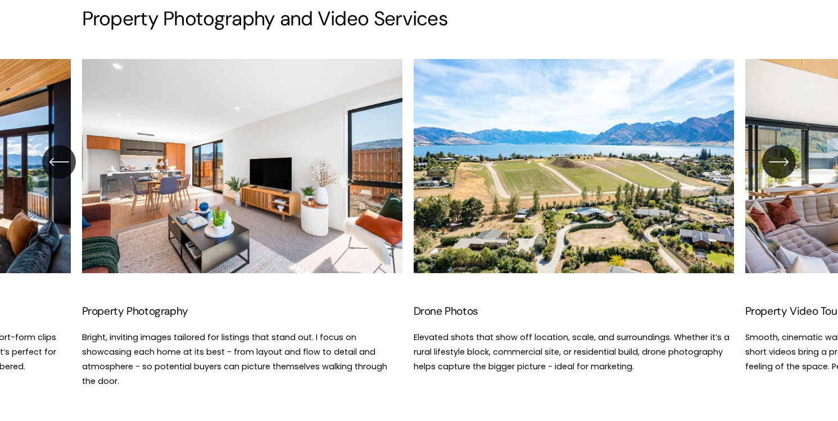
scroll to position [1974, 0]
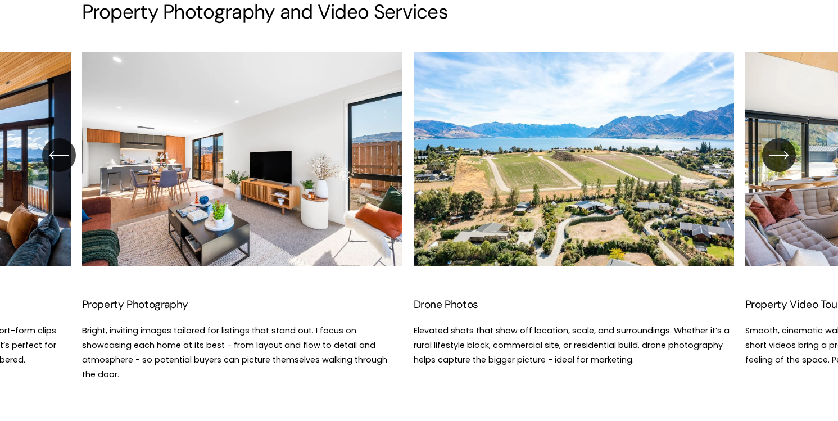
click at [784, 155] on icon "\a \a \a Next\a \a" at bounding box center [779, 155] width 20 height 20
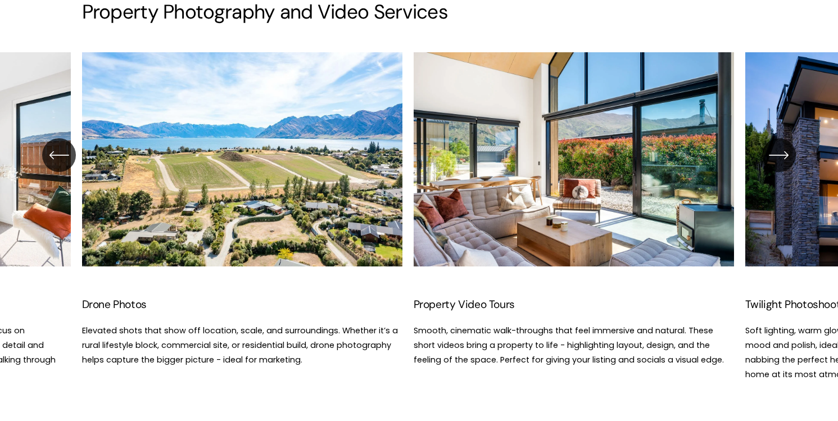
click at [784, 155] on icon "\a \a \a Next\a \a" at bounding box center [779, 155] width 20 height 20
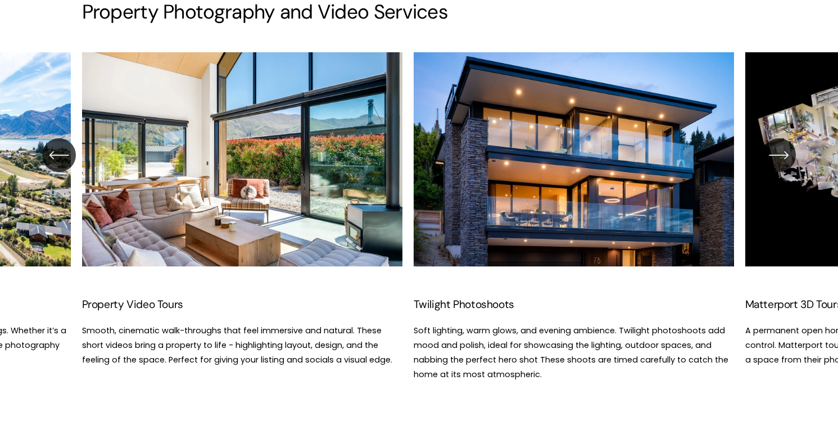
click at [784, 155] on icon "\a \a \a Next\a \a" at bounding box center [779, 155] width 20 height 20
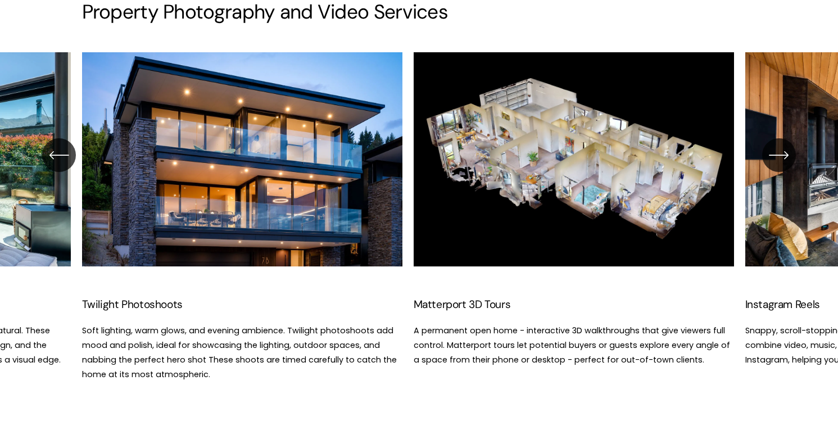
click at [784, 155] on icon "\a \a \a Next\a \a" at bounding box center [779, 155] width 20 height 20
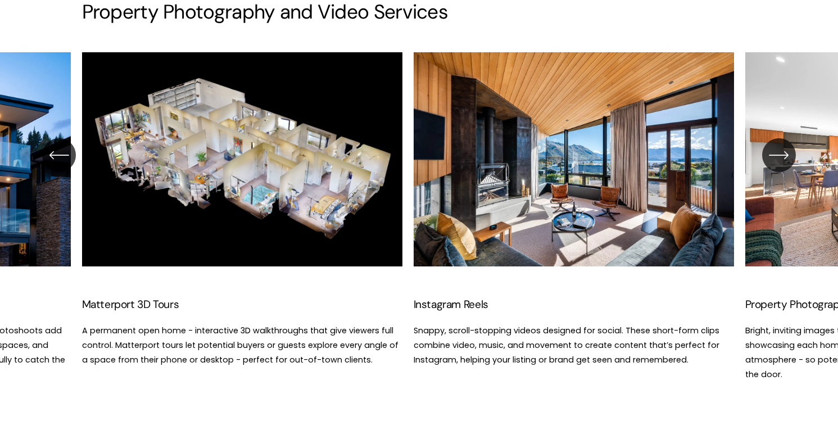
click at [784, 155] on icon "\a \a \a Next\a \a" at bounding box center [779, 155] width 20 height 20
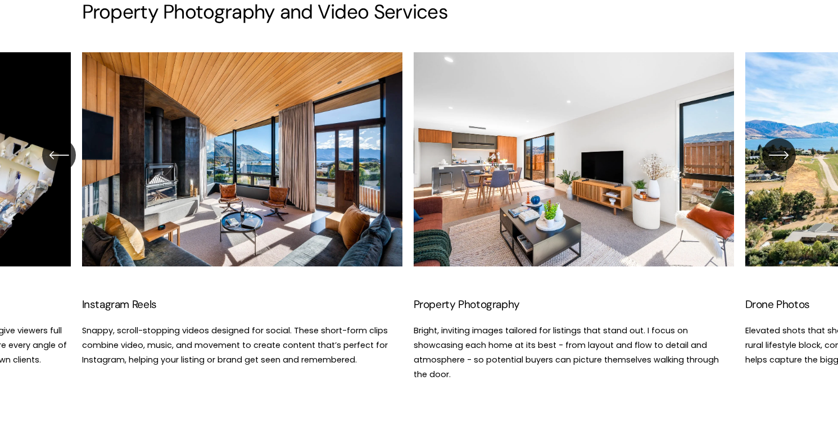
click at [784, 155] on icon "\a \a \a Next\a \a" at bounding box center [779, 155] width 20 height 20
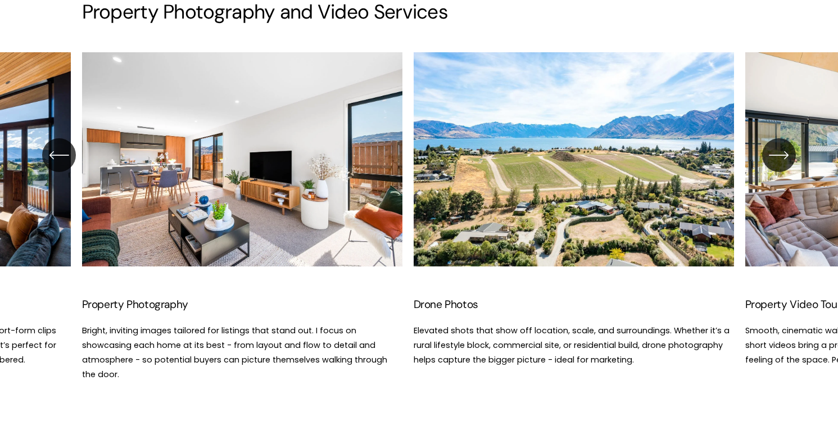
click at [784, 155] on icon "\a \a \a Next\a \a" at bounding box center [779, 155] width 20 height 20
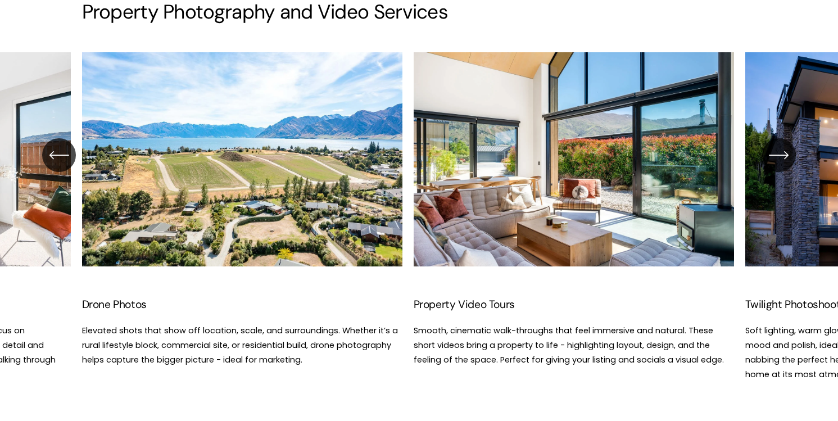
click at [784, 155] on icon "\a \a \a Next\a \a" at bounding box center [779, 155] width 20 height 20
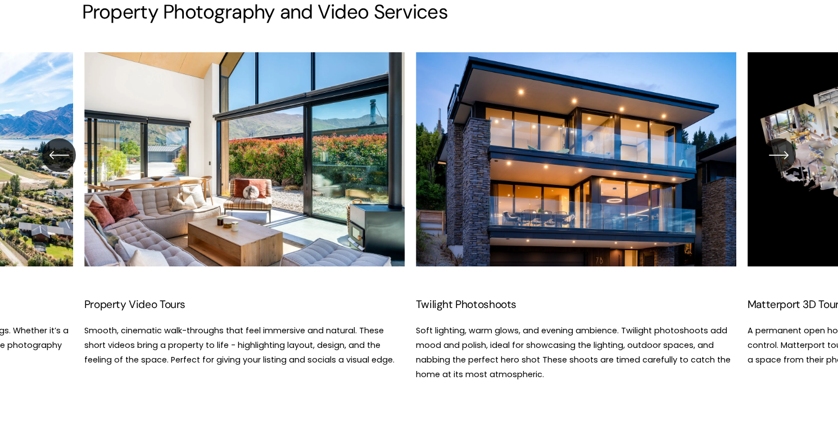
click at [784, 155] on icon "\a \a \a Next\a \a" at bounding box center [779, 155] width 20 height 20
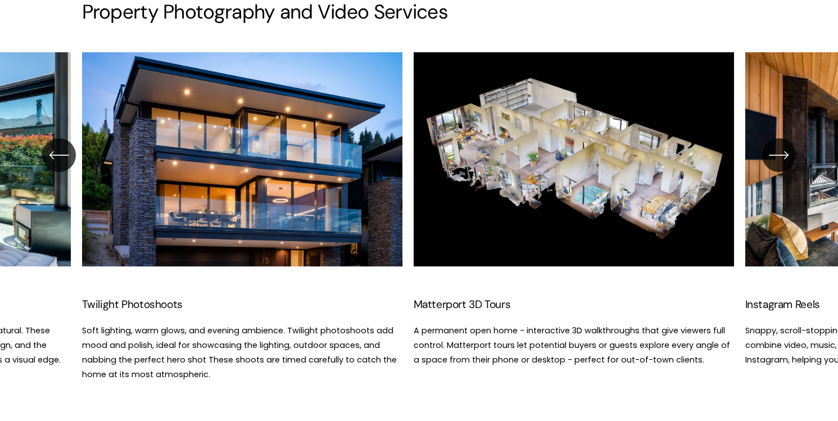
click at [784, 155] on icon "\a \a \a Next\a \a" at bounding box center [779, 155] width 20 height 20
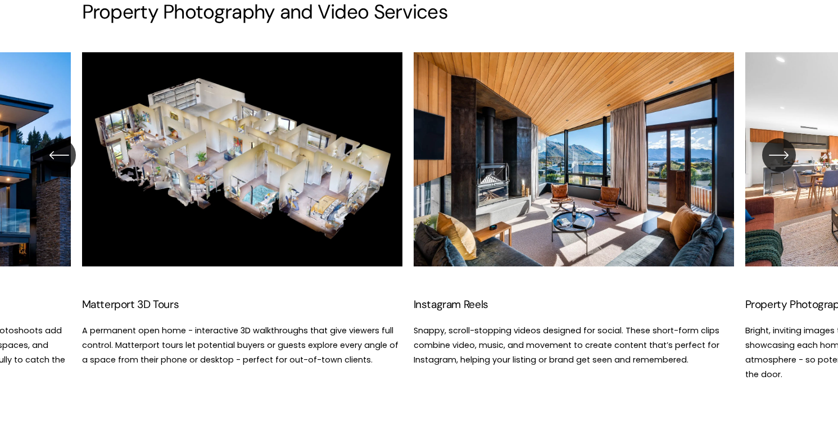
click at [784, 155] on icon "\a \a \a Next\a \a" at bounding box center [779, 155] width 20 height 20
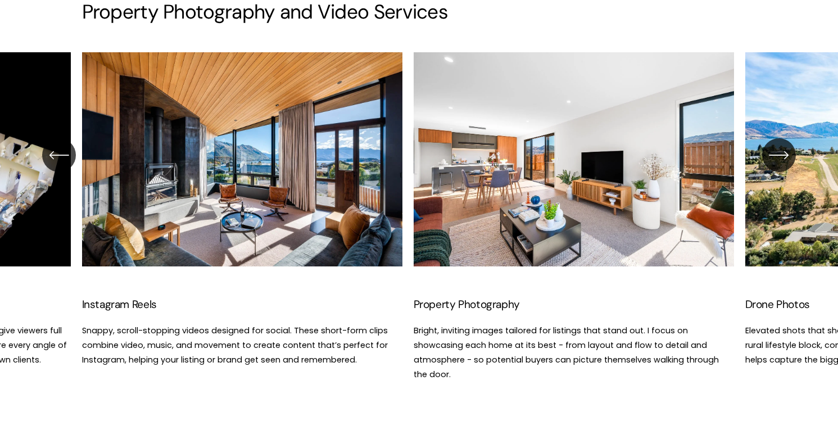
click at [784, 155] on icon "\a \a \a Next\a \a" at bounding box center [779, 155] width 20 height 20
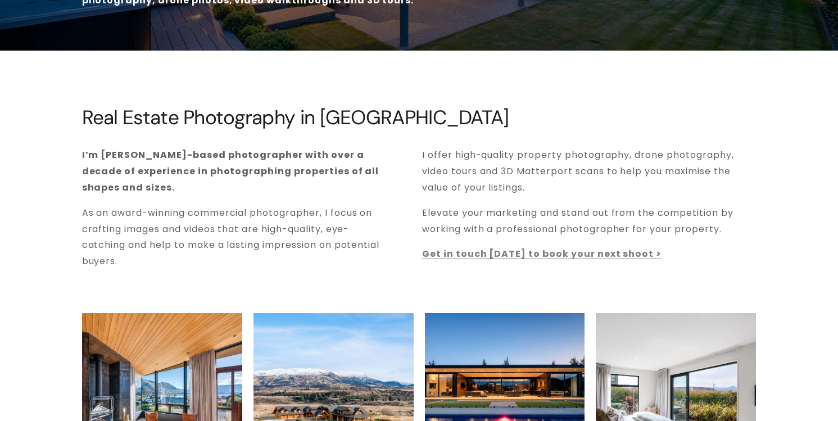
scroll to position [0, 0]
